Goal: Information Seeking & Learning: Learn about a topic

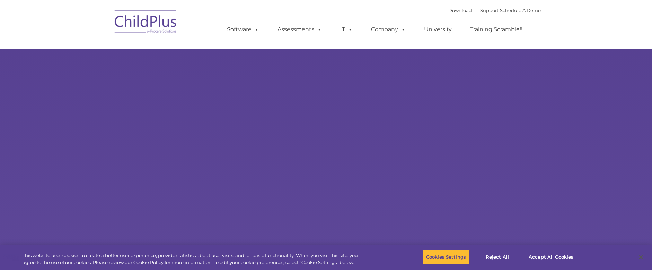
select select "MEDIUM"
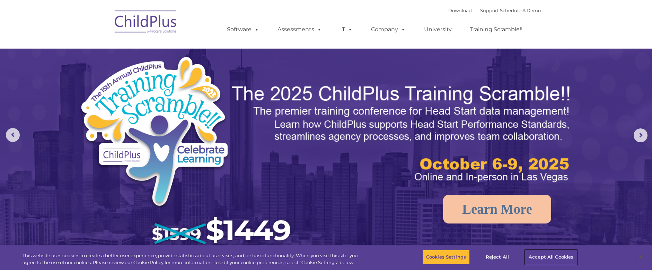
click at [540, 256] on button "Accept All Cookies" at bounding box center [551, 256] width 52 height 15
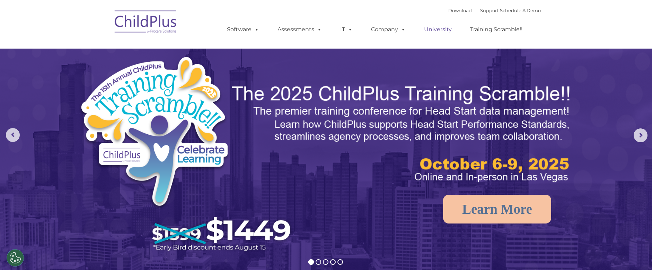
click at [436, 29] on link "University" at bounding box center [438, 30] width 42 height 14
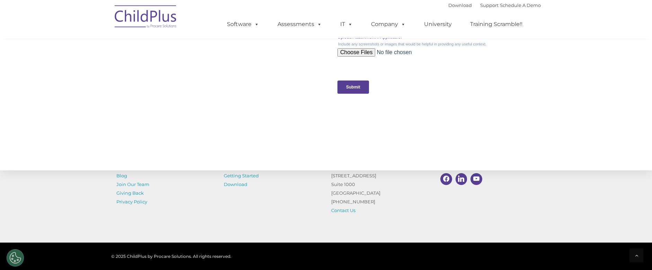
scroll to position [734, 0]
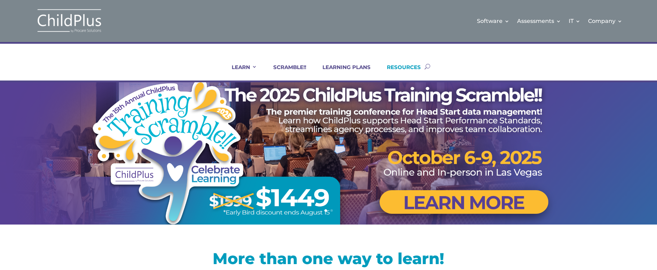
click at [398, 65] on link "RESOURCES" at bounding box center [399, 72] width 43 height 17
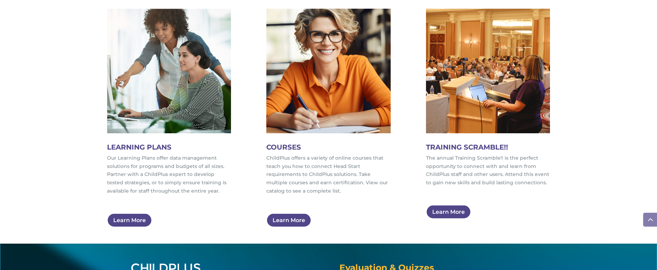
scroll to position [388, 0]
click at [290, 214] on link "Learn More" at bounding box center [290, 219] width 49 height 14
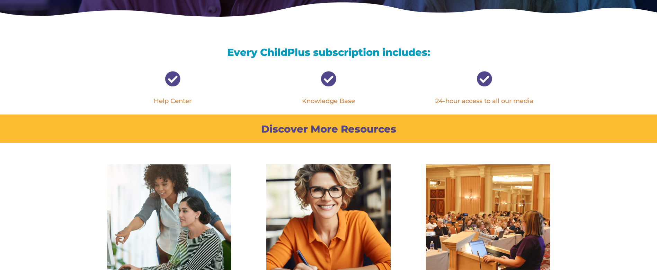
scroll to position [482, 0]
